Goal: Transaction & Acquisition: Purchase product/service

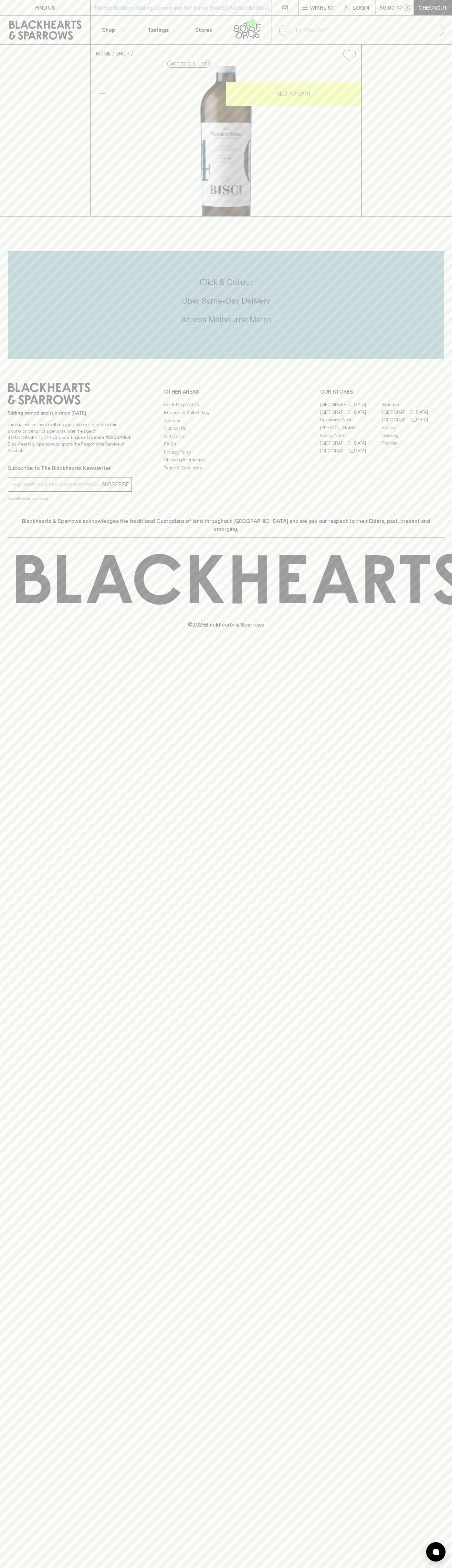
click at [377, 5] on button "$0.00 0" at bounding box center [394, 7] width 38 height 15
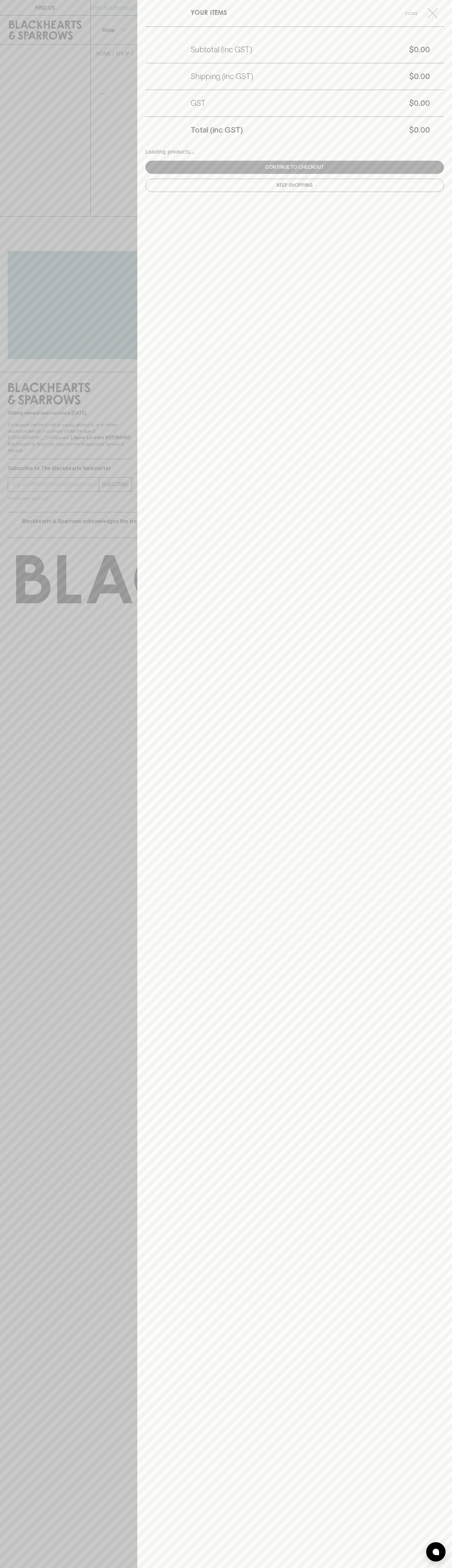
click at [439, 1418] on div "YOUR ITEMS Close Subtotal (inc GST) $0.00 Shipping (inc GST) $0.00 GST $0.00 To…" at bounding box center [294, 784] width 314 height 1568
click at [217, 1567] on html "FIND US | No Bad Bottles | Sibling Owned and Run Since [DATE] | No Bad Bottles …" at bounding box center [226, 784] width 452 height 1568
click at [7, 1525] on div at bounding box center [226, 784] width 452 height 1568
